Goal: Task Accomplishment & Management: Use online tool/utility

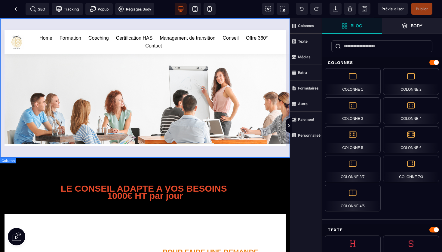
click at [163, 24] on div "Home Formation Coaching Certification HAS Management de transition Conseil Offr…" at bounding box center [145, 87] width 290 height 139
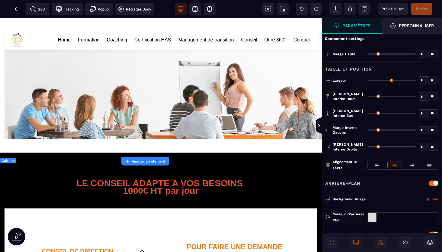
type input "*"
type input "***"
type input "*"
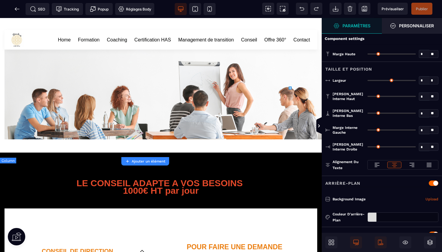
type input "*"
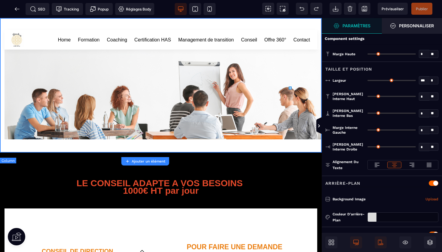
type input "***"
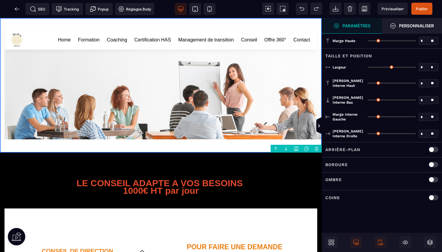
type input "*"
type input "***"
type input "*"
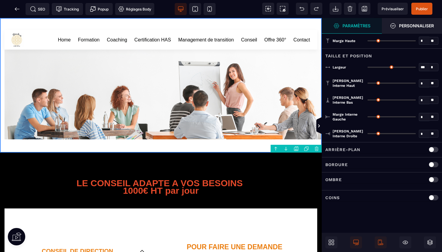
type input "*"
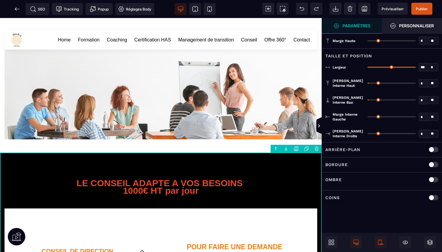
click at [434, 196] on div at bounding box center [434, 197] width 10 height 5
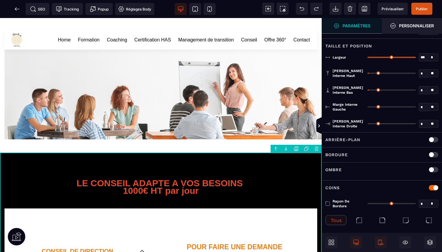
scroll to position [10, 0]
click at [333, 219] on div "Tous" at bounding box center [336, 221] width 21 height 10
select select
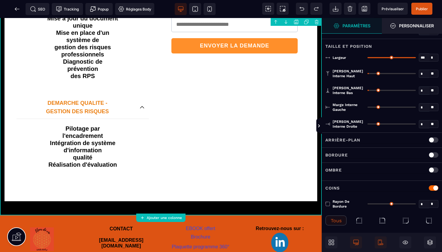
scroll to position [380, 0]
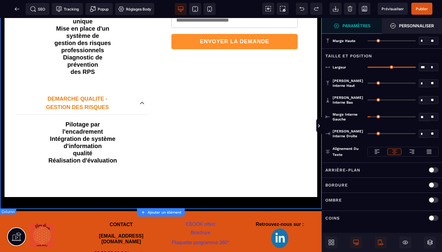
scroll to position [0, 0]
click at [332, 223] on div "Coins" at bounding box center [382, 218] width 120 height 15
click at [333, 219] on p "Coins" at bounding box center [333, 218] width 14 height 7
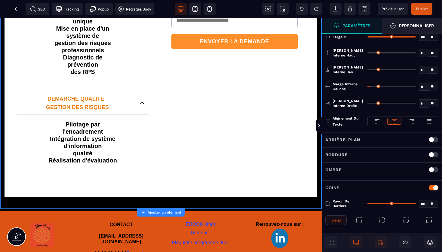
scroll to position [30, 0]
click at [334, 219] on div "Tous" at bounding box center [336, 221] width 21 height 10
select select
type input "*"
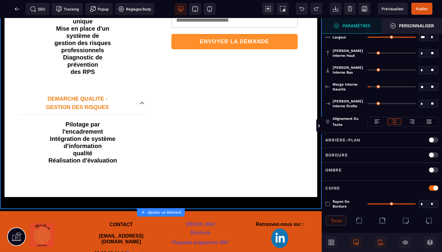
type input "*"
click at [369, 204] on input "range" at bounding box center [392, 204] width 48 height 1
select select
type input "***"
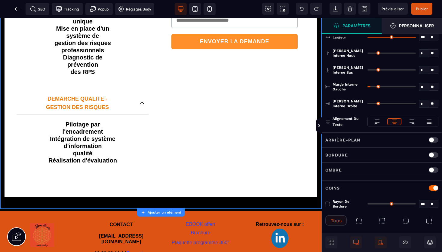
type input "***"
click at [416, 204] on input "range" at bounding box center [392, 204] width 48 height 1
select select
click at [328, 203] on div "Rayon de bordure" at bounding box center [345, 204] width 39 height 10
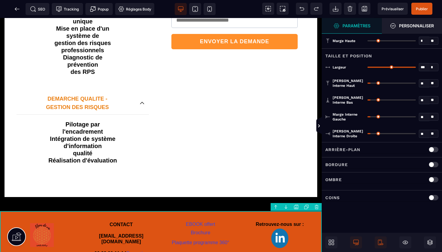
scroll to position [0, 0]
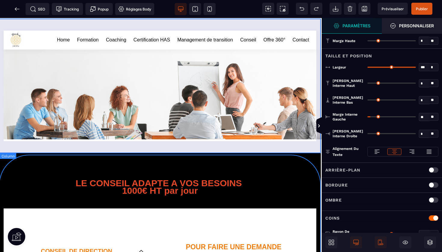
scroll to position [0, 1]
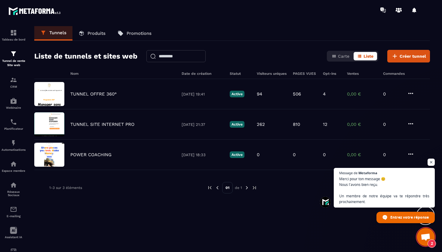
scroll to position [5224, 0]
